Goal: Task Accomplishment & Management: Complete application form

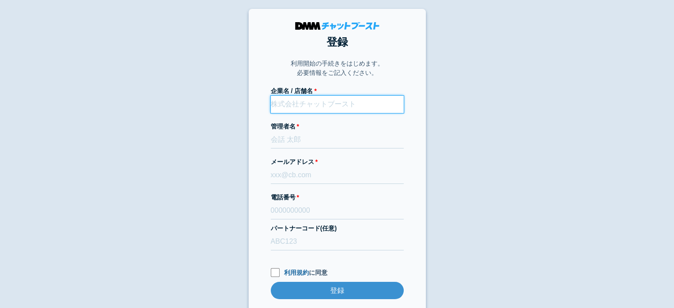
click at [314, 107] on input "企業名 / 店舗名" at bounding box center [337, 104] width 133 height 17
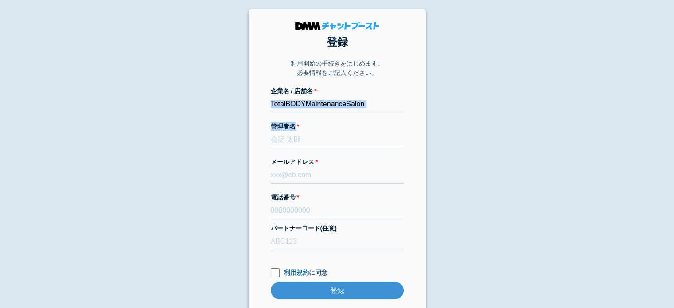
drag, startPoint x: 315, startPoint y: 115, endPoint x: 271, endPoint y: 102, distance: 45.6
click at [271, 102] on form "企業名 / 店舗名 TotalBODYMaintenanceSalon 管理者名 メールアドレス 電話番号 パートナーコード(任意) 利用規約 に同意 登録 …" at bounding box center [337, 201] width 133 height 230
click at [271, 102] on input "TotalBODYMaintenanceSalon" at bounding box center [337, 104] width 133 height 17
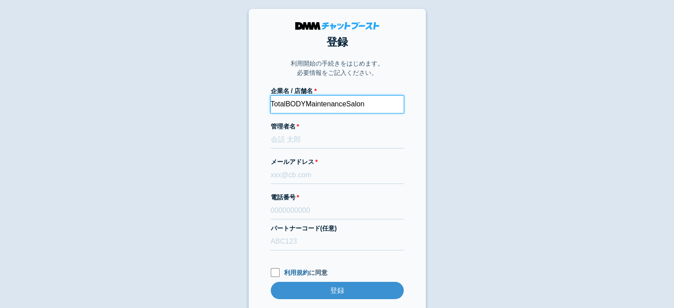
click at [274, 102] on input "TotalBODYMaintenanceSalon" at bounding box center [337, 104] width 133 height 17
type input "totalBODYmaintenanceSalon"
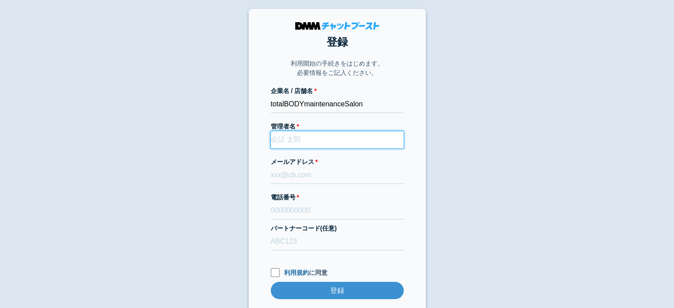
click at [296, 148] on form "企業名 / 店舗名 totalBODYmaintenanceSalon 管理者名 メールアドレス 電話番号 パートナーコード(任意) 利用規約 に同意 登録 …" at bounding box center [337, 201] width 133 height 230
type input "[PERSON_NAME]"
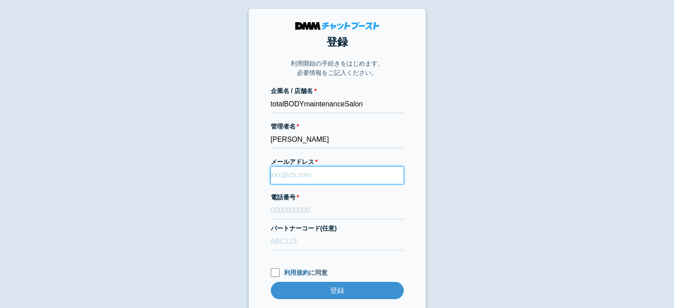
click at [293, 175] on input "メールアドレス" at bounding box center [337, 175] width 133 height 17
type input "は"
type input "[EMAIL_ADDRESS][DOMAIN_NAME]"
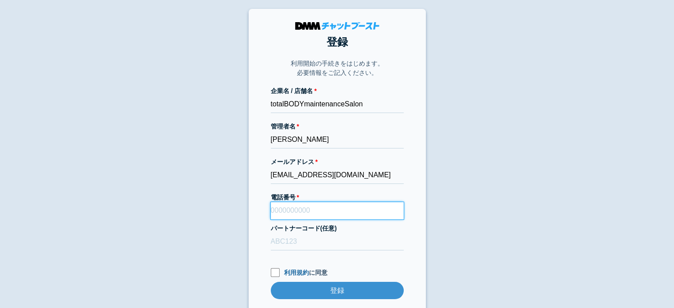
click at [294, 211] on input "電話番号" at bounding box center [337, 210] width 133 height 17
type input "[PHONE_NUMBER]"
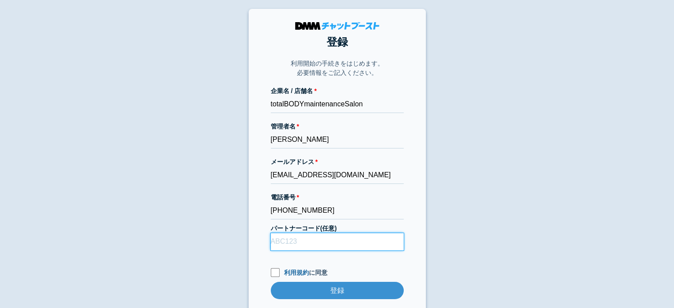
click at [301, 244] on input "パートナーコード(任意)" at bounding box center [337, 241] width 133 height 17
type input "D21041"
click at [275, 270] on input "利用規約 に同意" at bounding box center [275, 272] width 9 height 9
checkbox input "true"
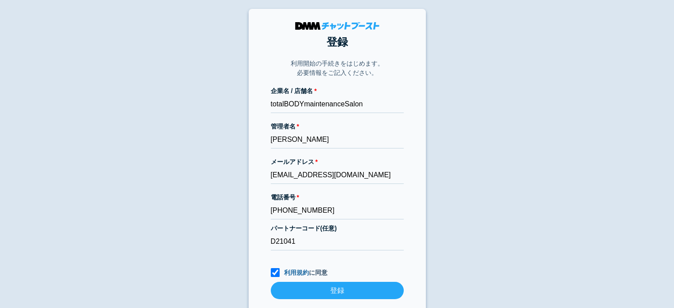
click at [324, 288] on input "登録" at bounding box center [337, 290] width 133 height 17
click at [351, 287] on input "登録" at bounding box center [337, 290] width 133 height 17
